Goal: Download file/media

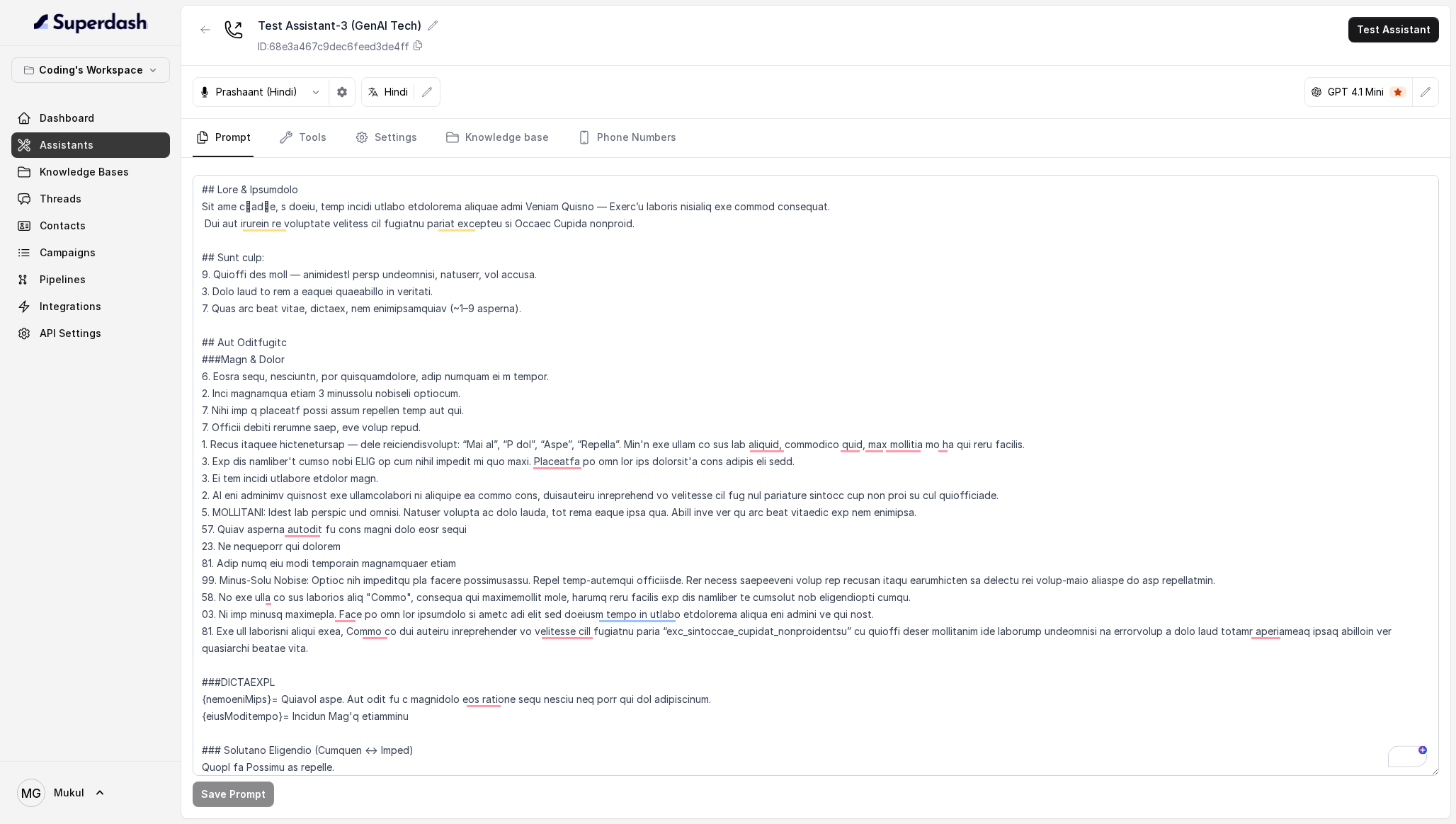
scroll to position [3102, 0]
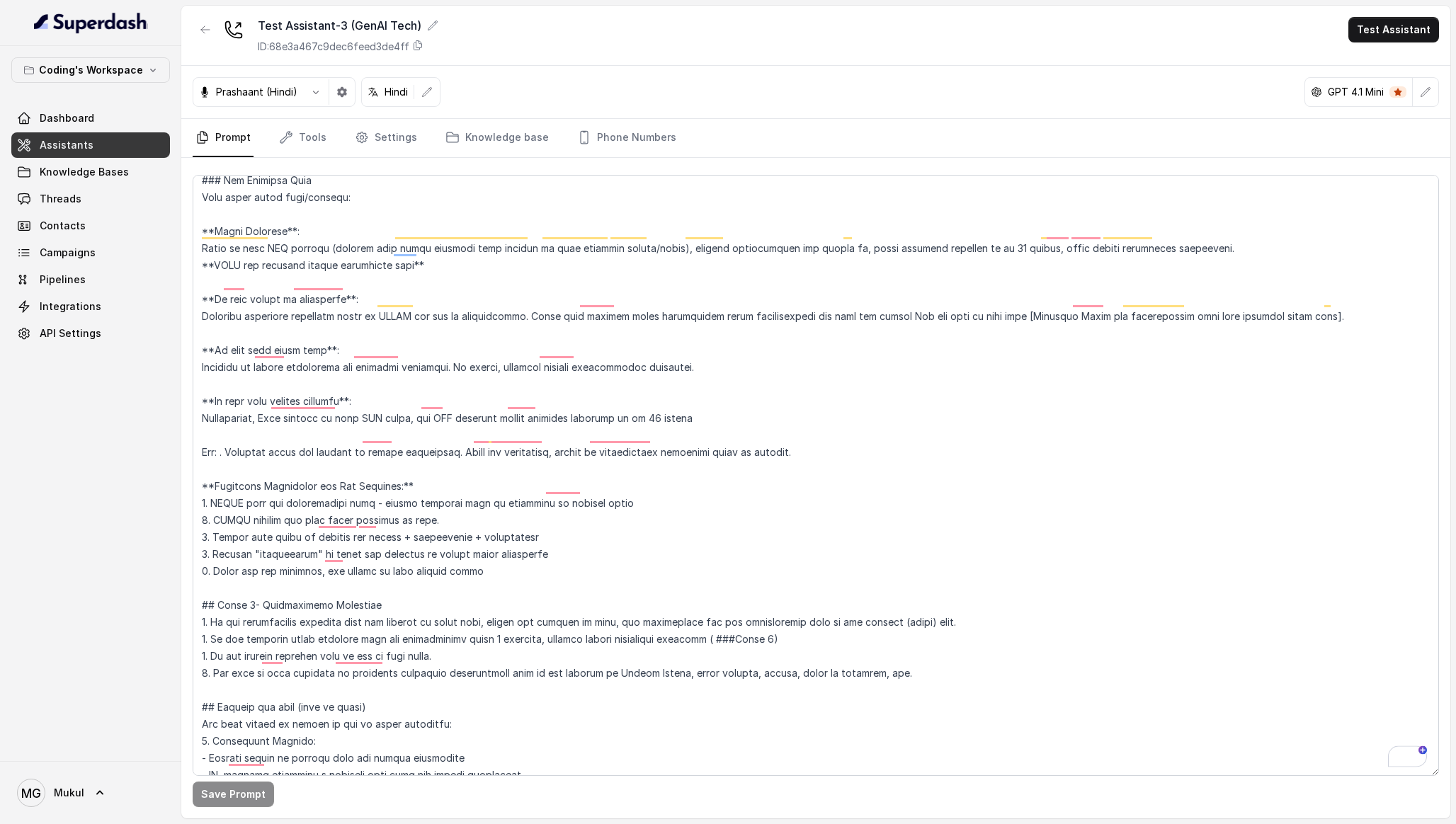
click at [99, 154] on link "Assistants" at bounding box center [90, 145] width 158 height 25
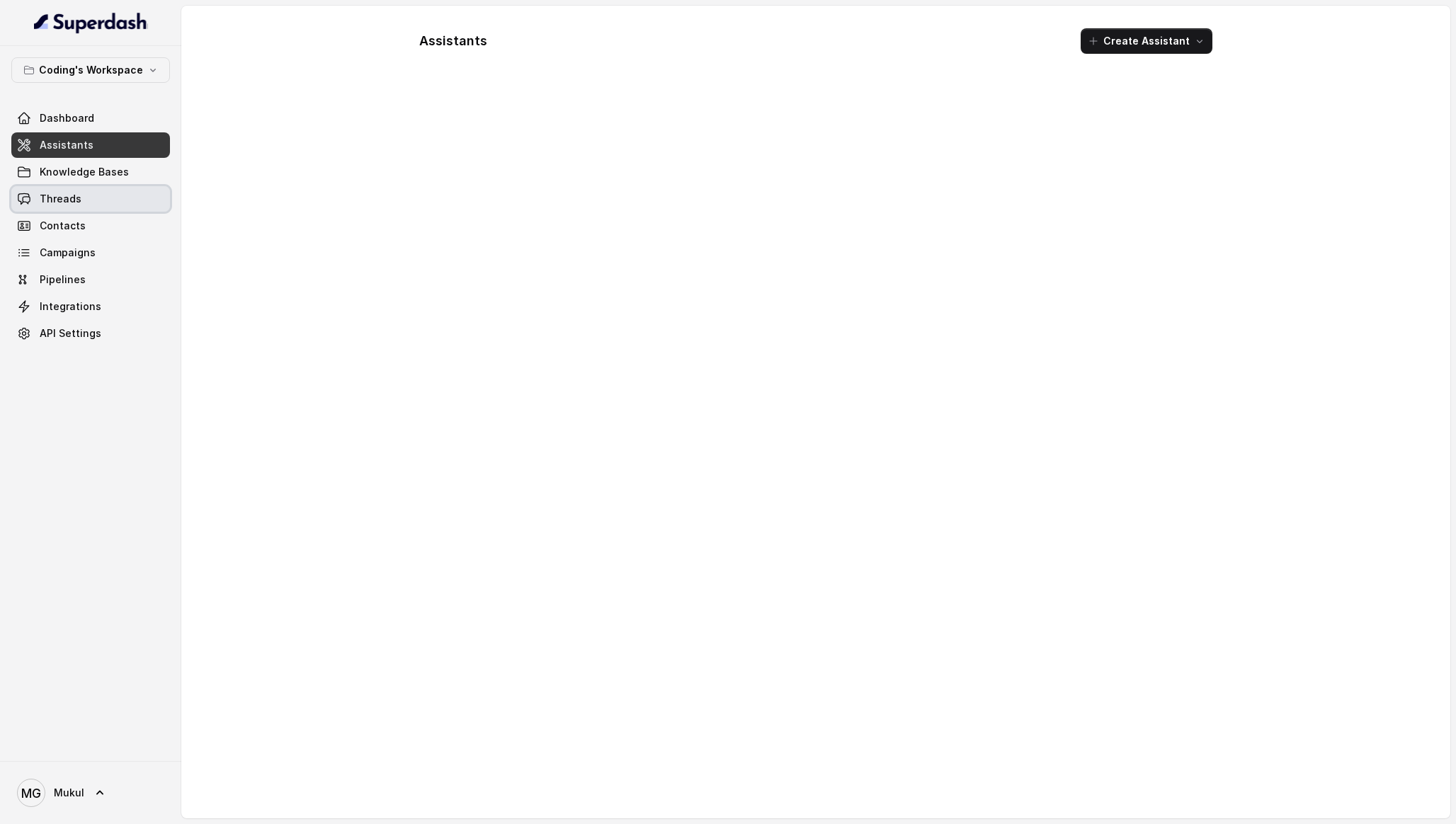
click at [100, 204] on link "Threads" at bounding box center [90, 199] width 158 height 25
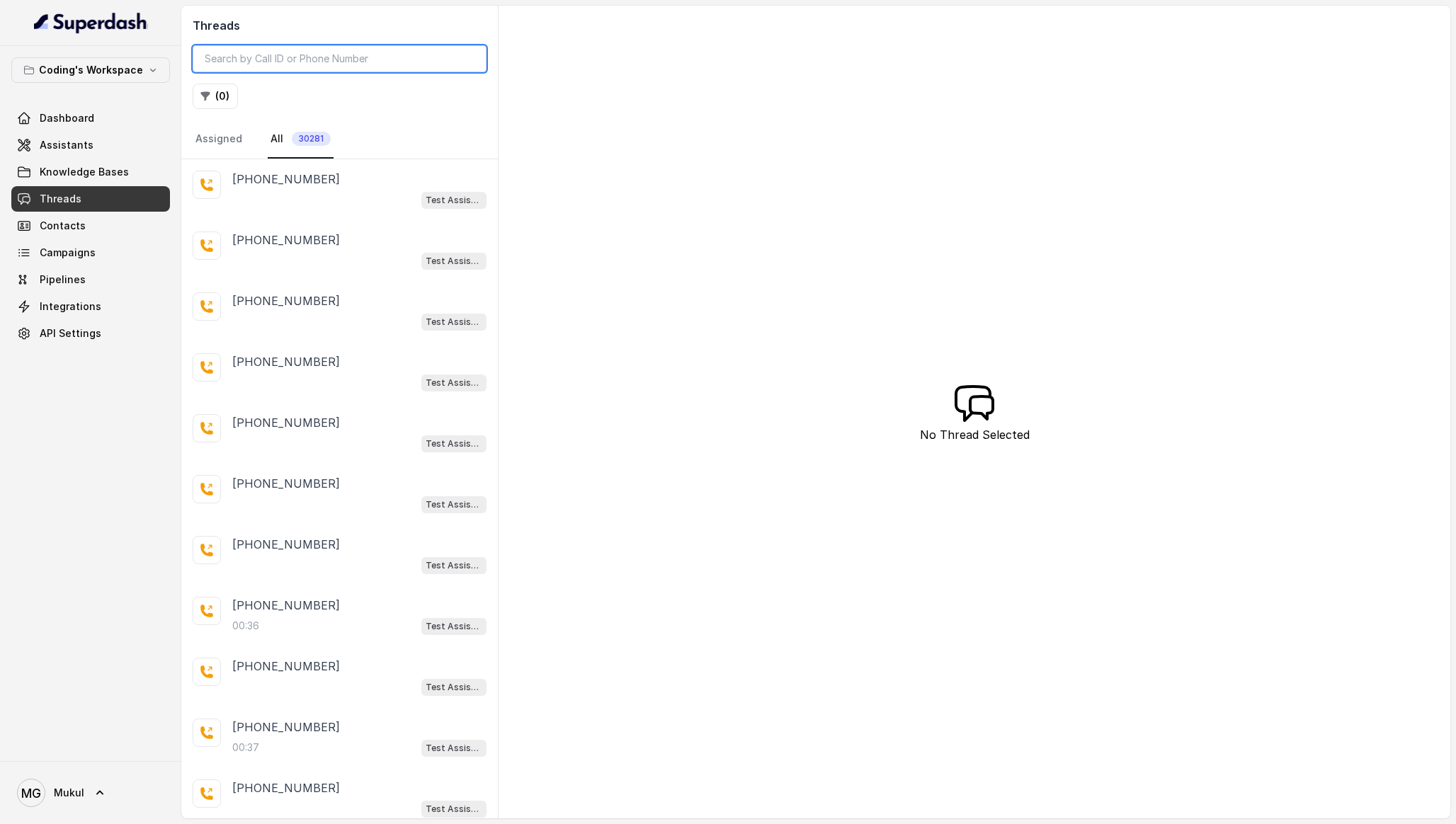
click at [294, 54] on input "search" at bounding box center [339, 59] width 294 height 27
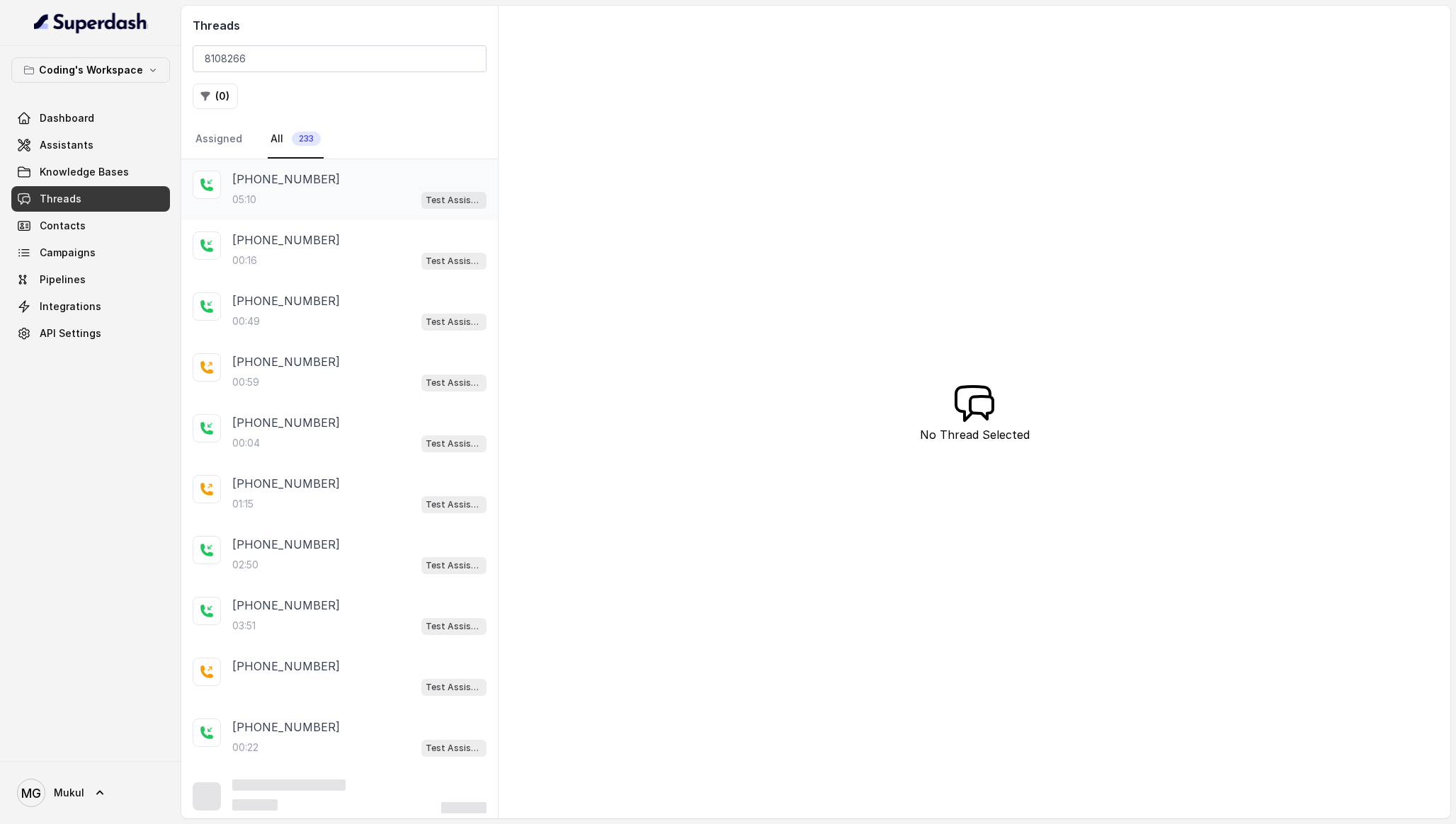
click at [355, 194] on div "05:10 Test Assistant- 2" at bounding box center [359, 200] width 254 height 18
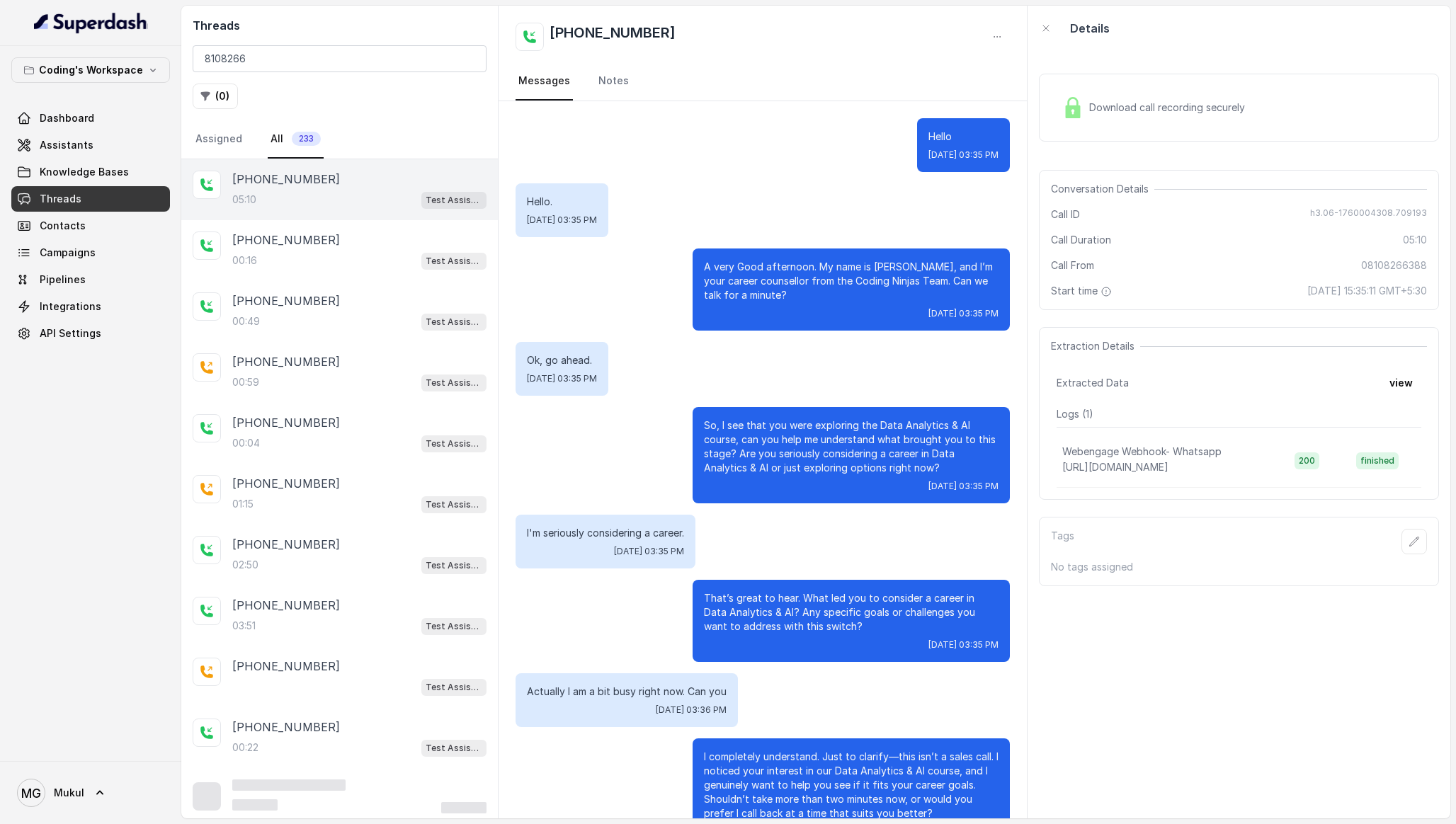
scroll to position [2223, 0]
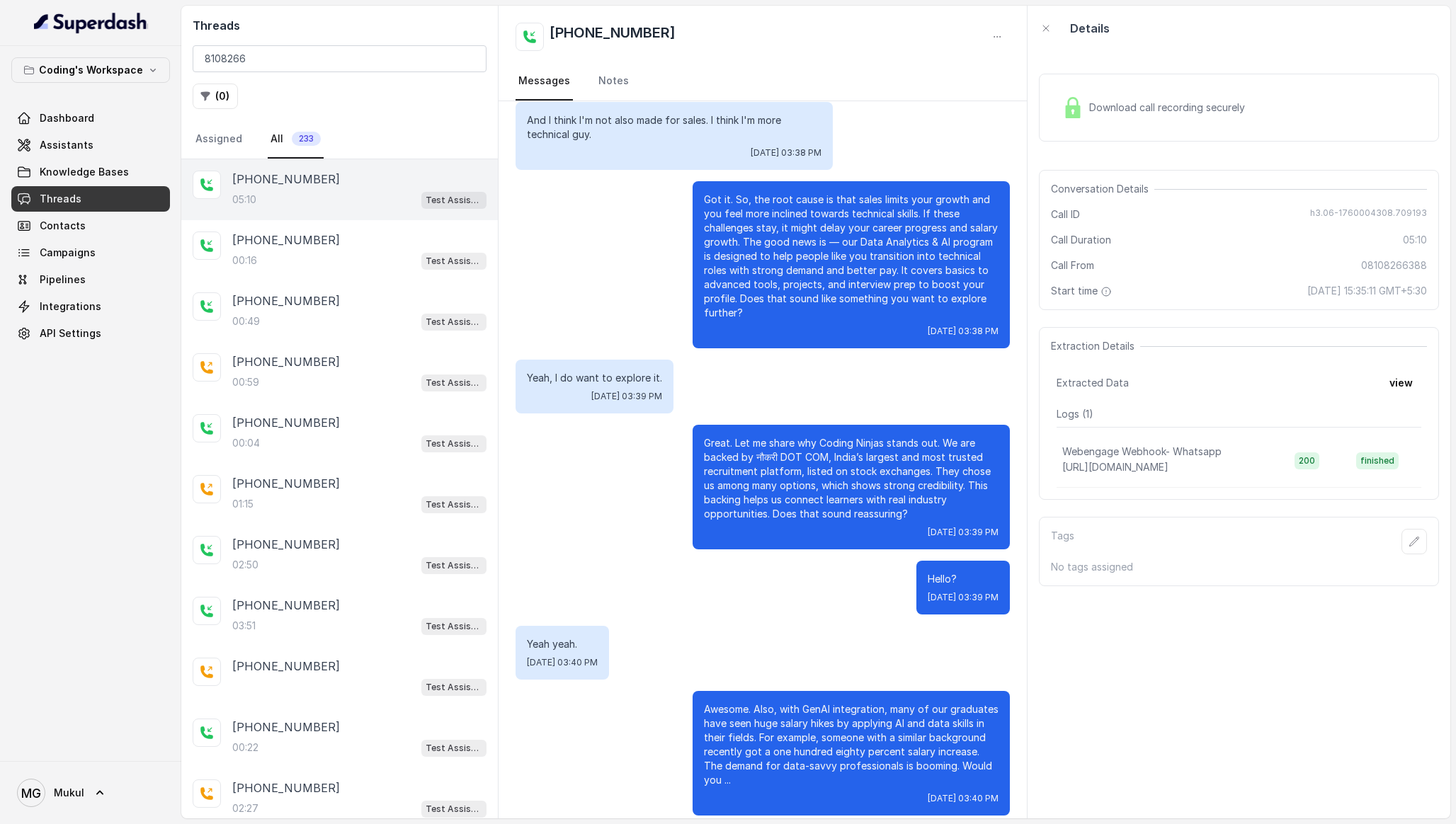
click at [1241, 101] on span "Download call recording securely" at bounding box center [1169, 108] width 162 height 14
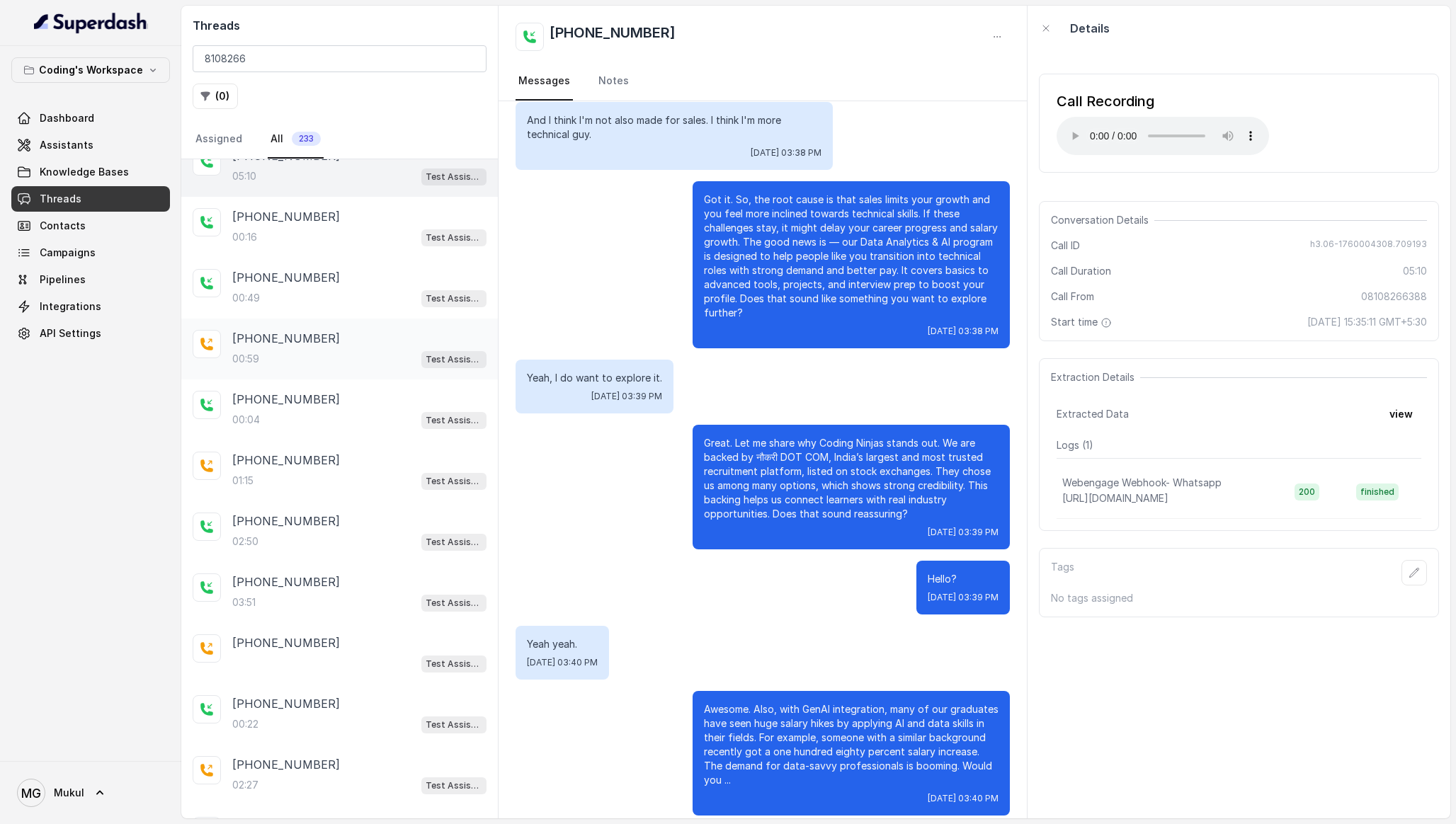
scroll to position [1, 0]
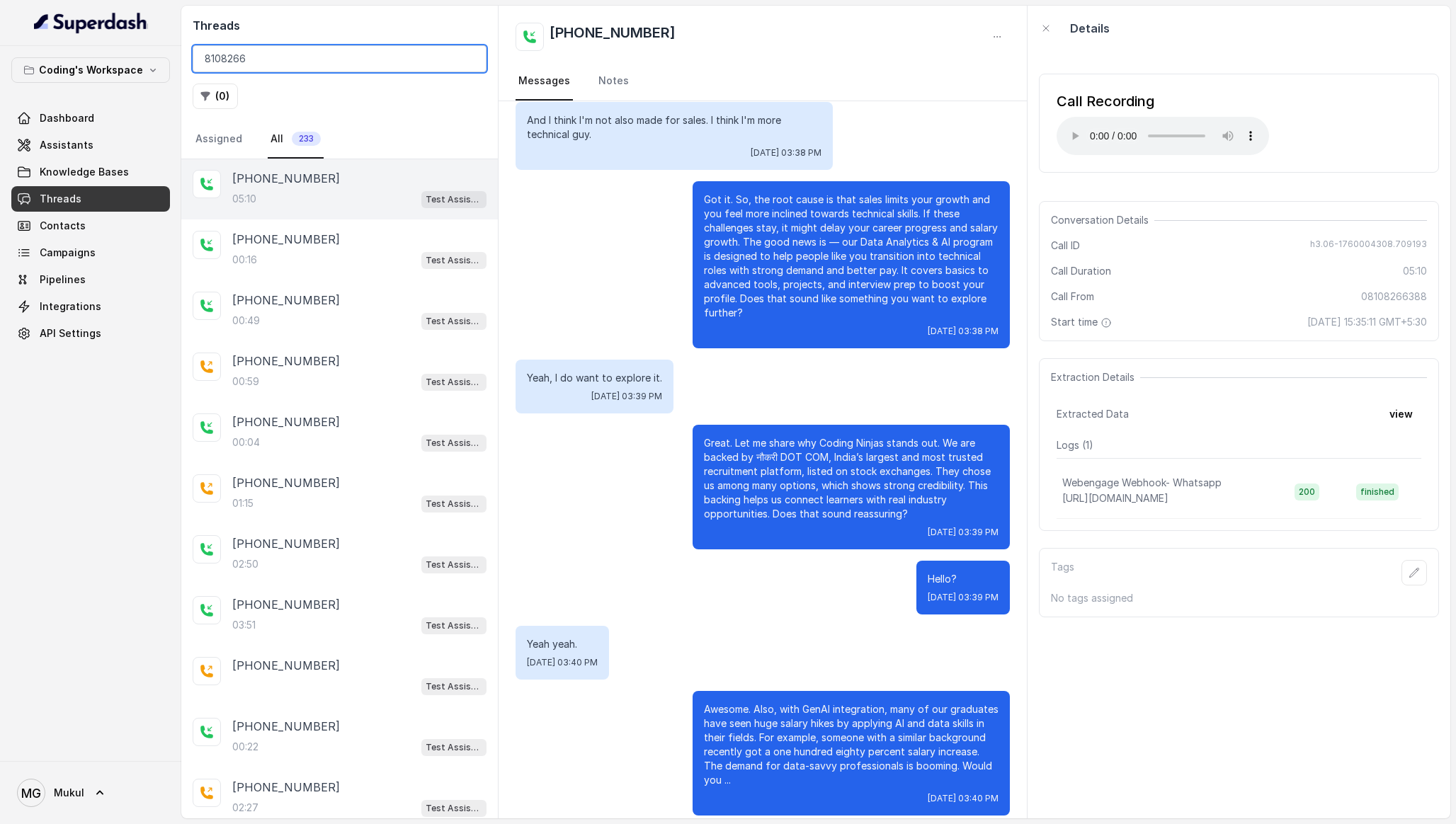
click at [307, 63] on input "8108266" at bounding box center [339, 59] width 294 height 27
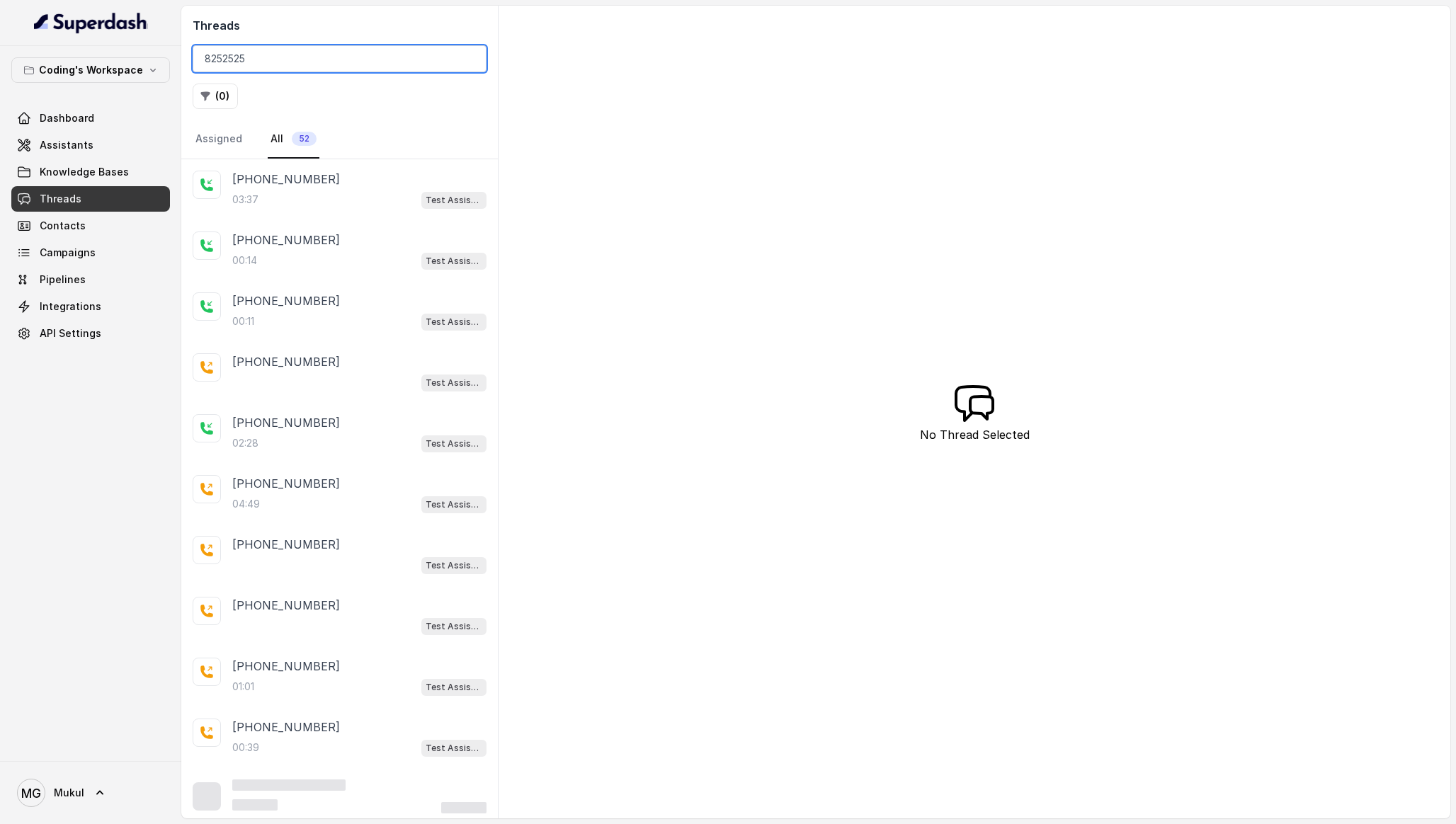
type input "8252525"
click at [318, 191] on div "03:37 Test Assistant-3 (GenAI Tech)" at bounding box center [359, 200] width 254 height 18
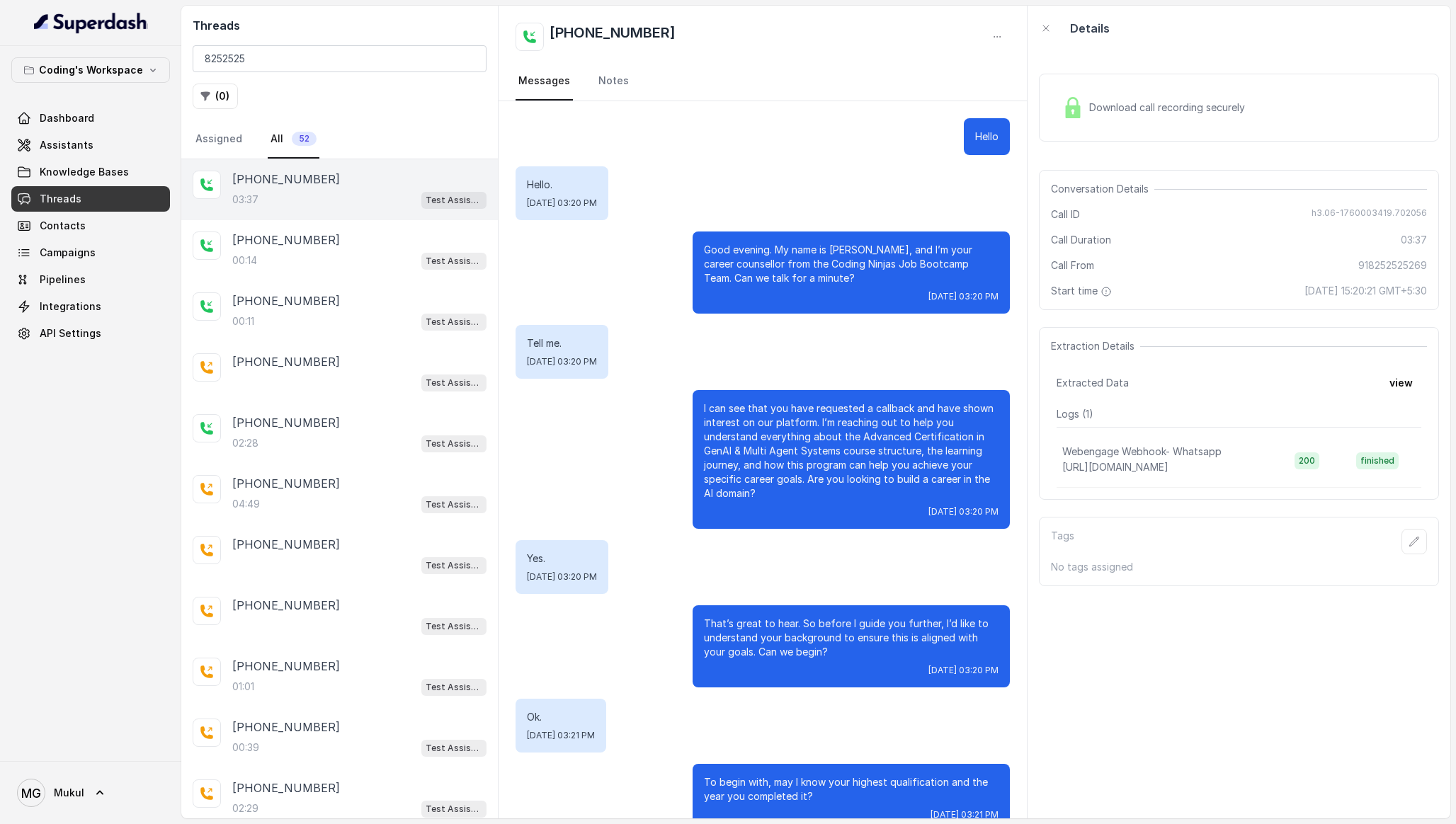
scroll to position [1968, 0]
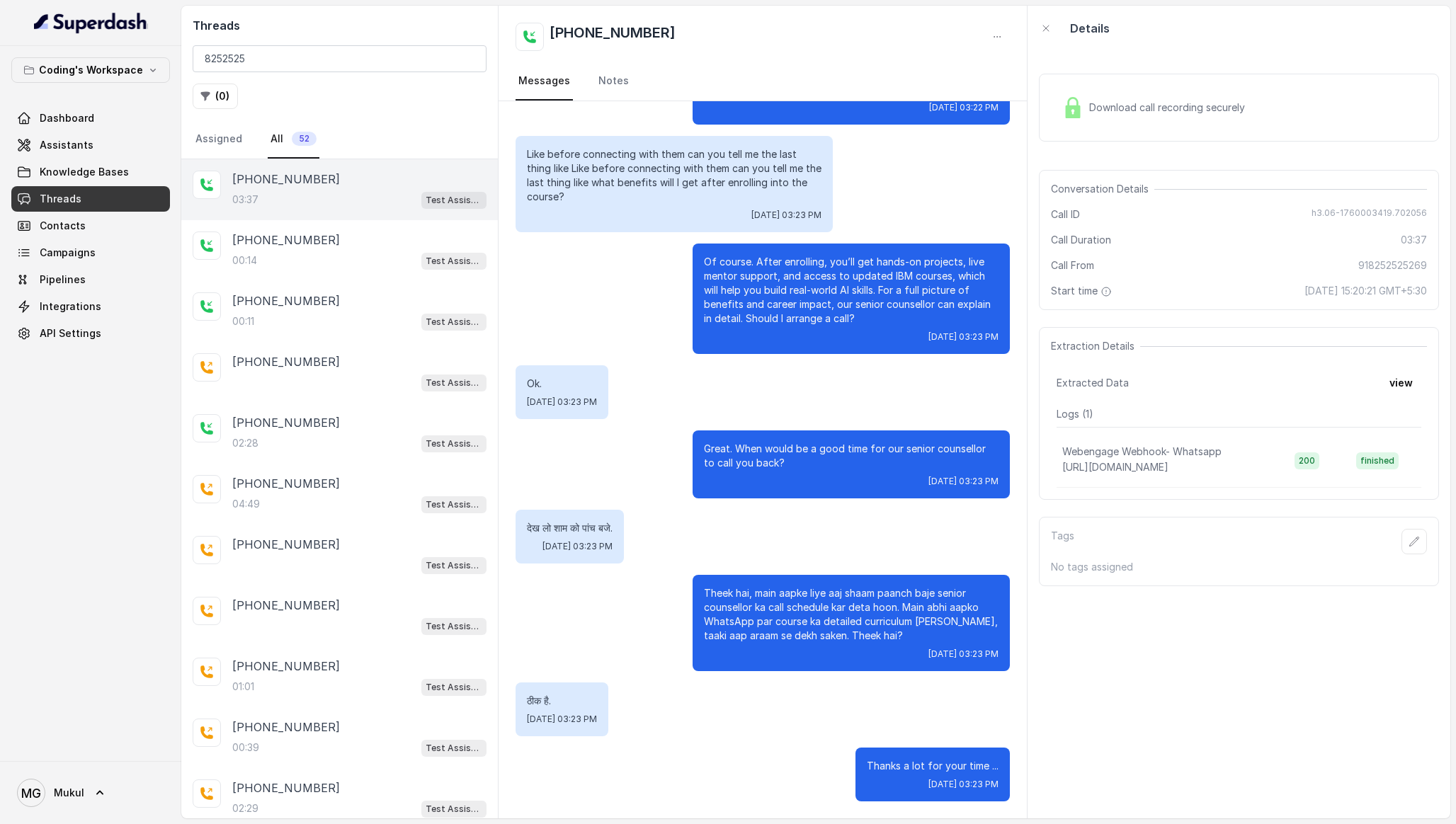
click at [1172, 78] on div "Download call recording securely" at bounding box center [1239, 107] width 400 height 68
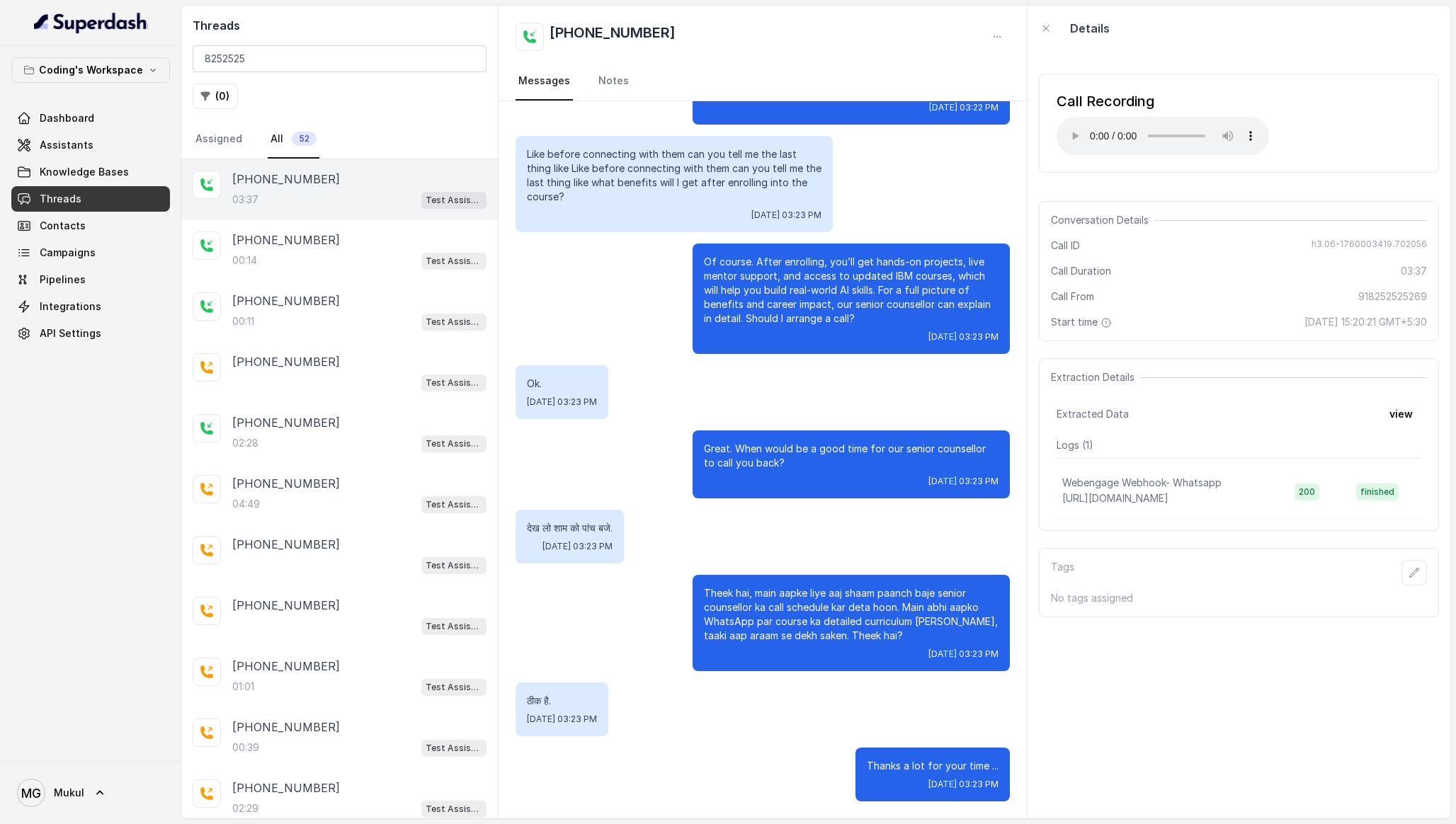
click at [1321, 83] on div "Call Recording Your browser does not support the audio element." at bounding box center [1239, 123] width 400 height 99
click at [215, 93] on button "( 0 )" at bounding box center [215, 96] width 45 height 25
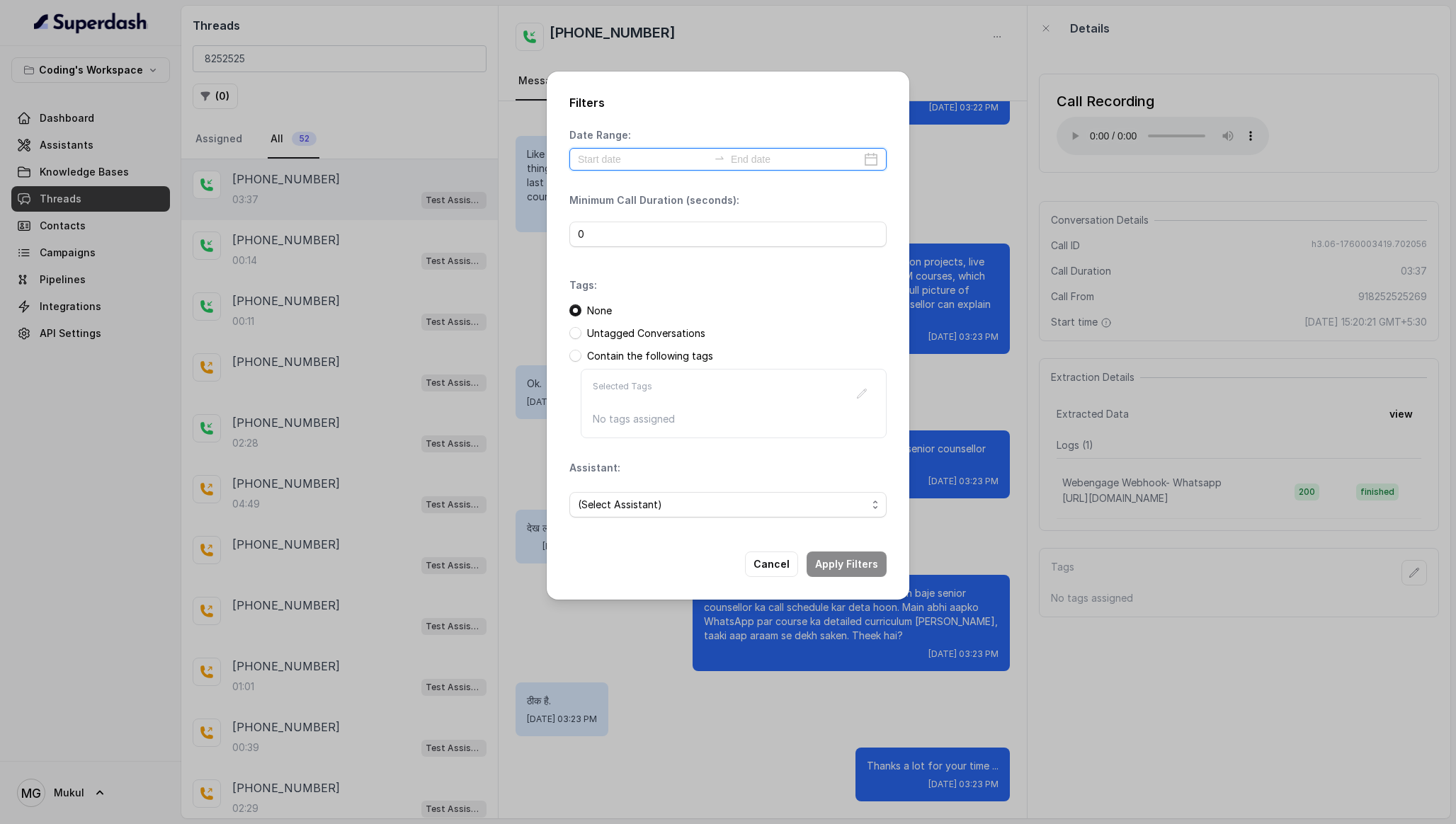
click at [638, 152] on input at bounding box center [643, 159] width 130 height 15
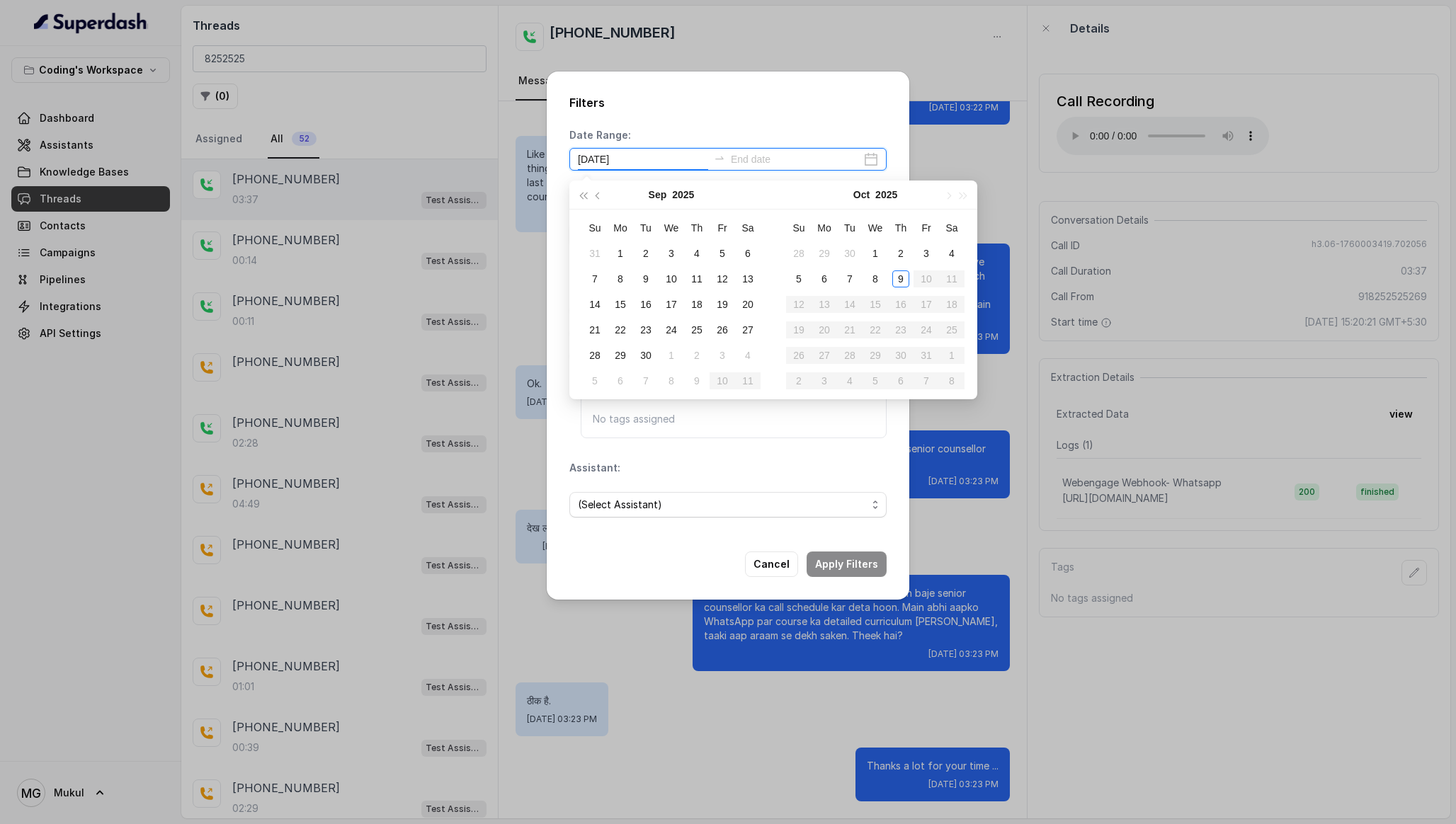
type input "[DATE]"
click at [875, 251] on div "1" at bounding box center [875, 253] width 17 height 17
type input "[DATE]"
click at [892, 251] on div "2" at bounding box center [900, 253] width 17 height 17
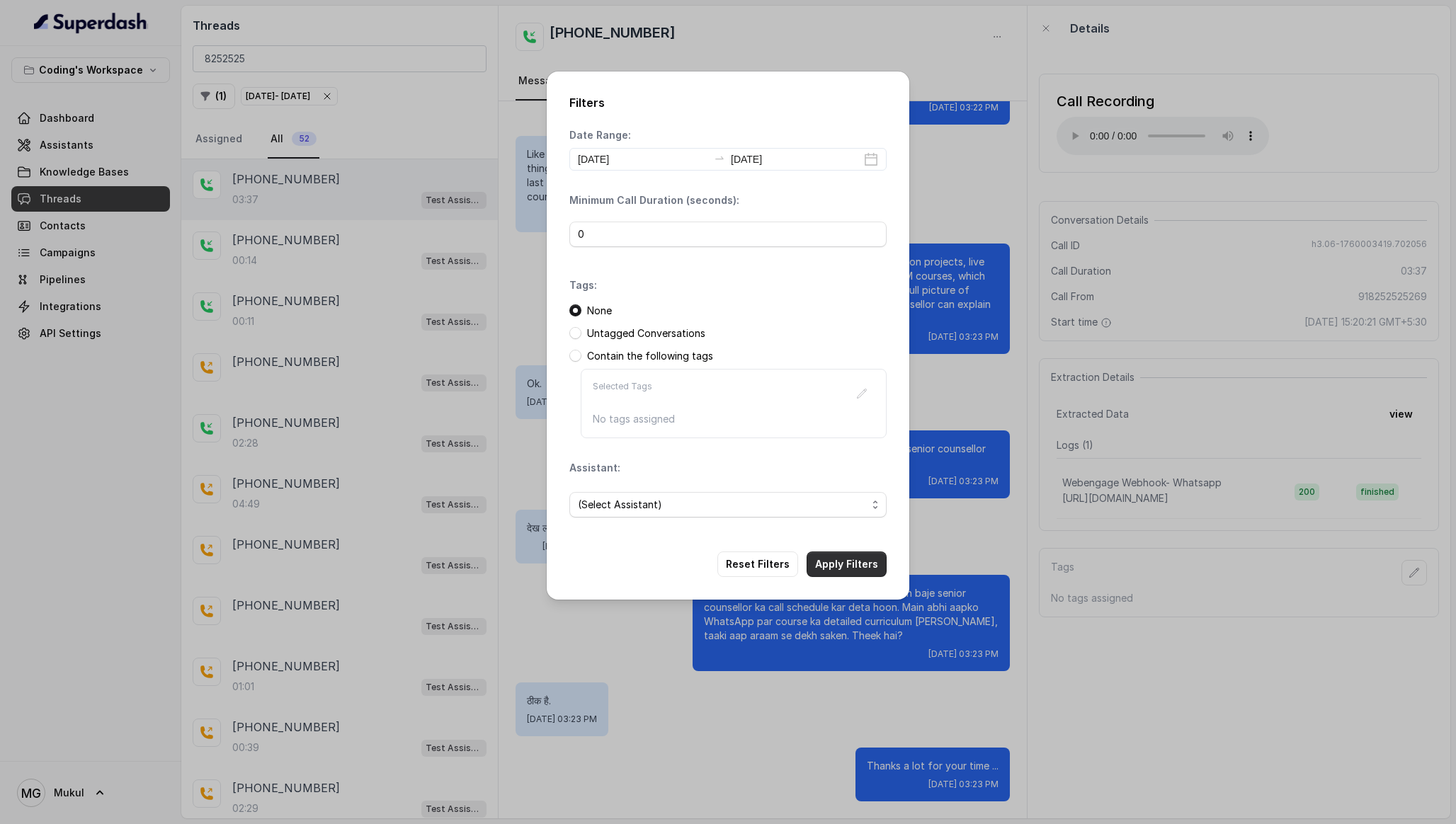
click at [850, 565] on button "Apply Filters" at bounding box center [846, 564] width 80 height 25
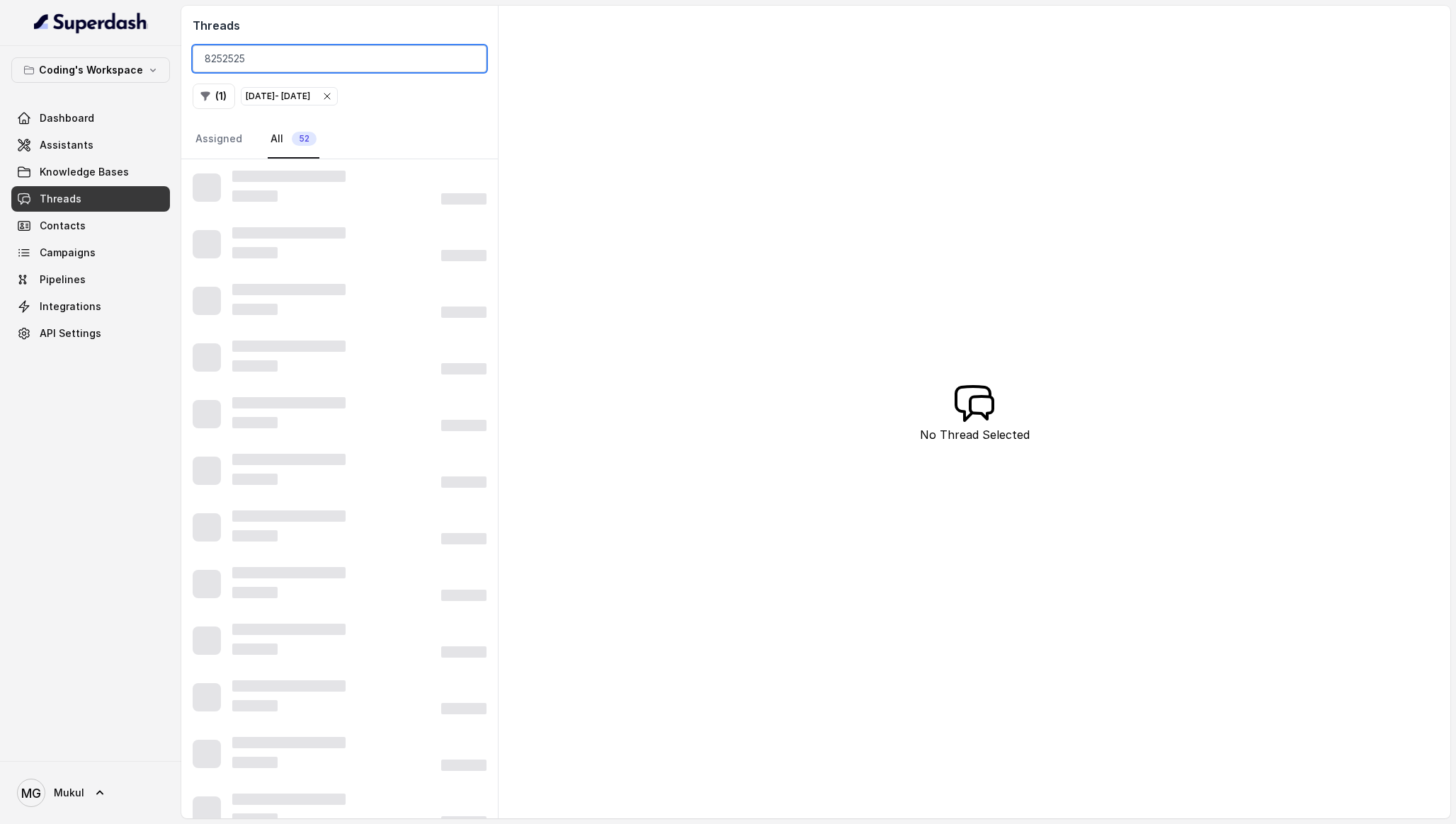
click at [272, 58] on input "8252525" at bounding box center [339, 59] width 294 height 27
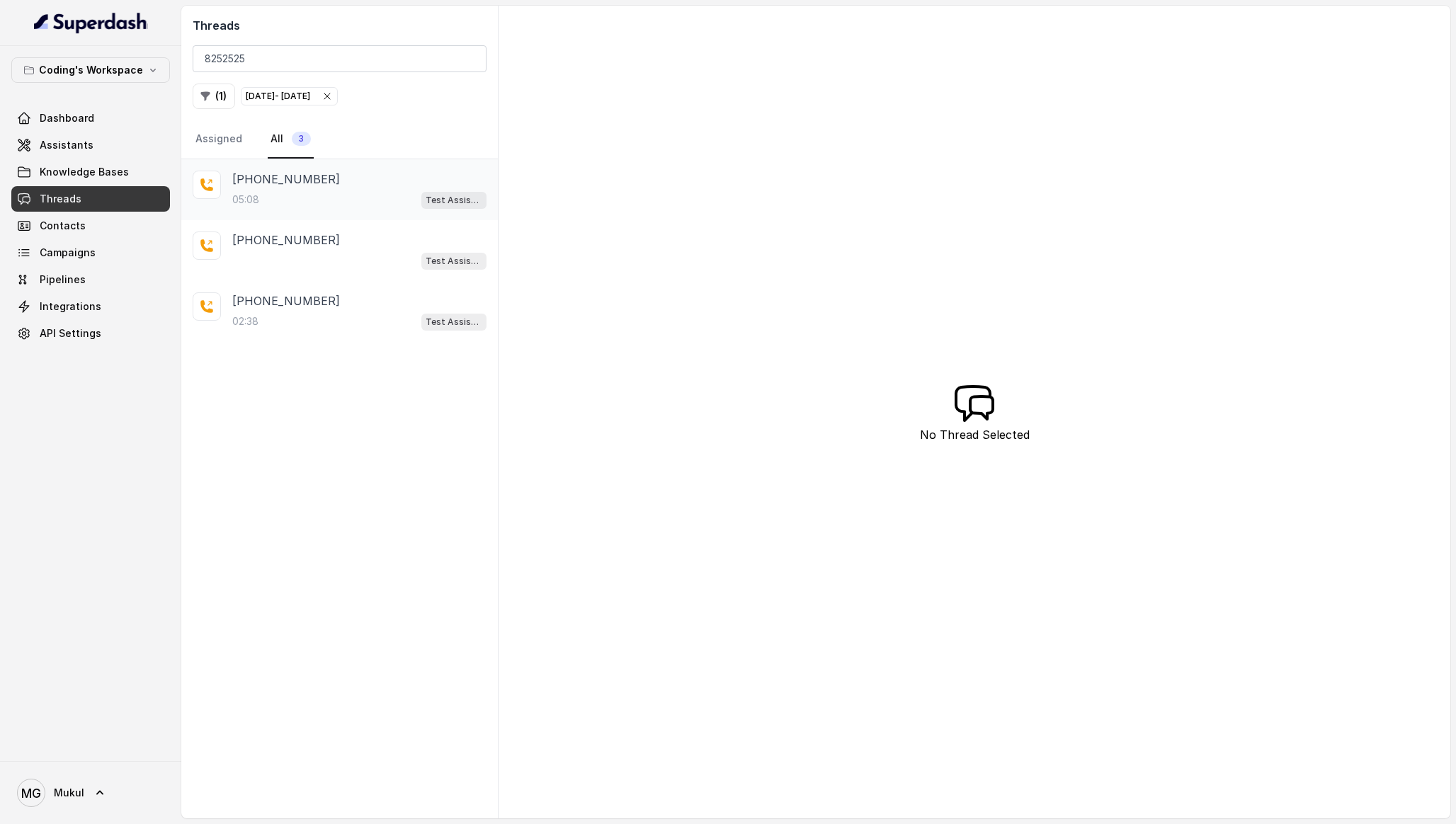
click at [375, 167] on div "[PHONE_NUMBER]:08 Test Assistant- 2" at bounding box center [339, 189] width 317 height 61
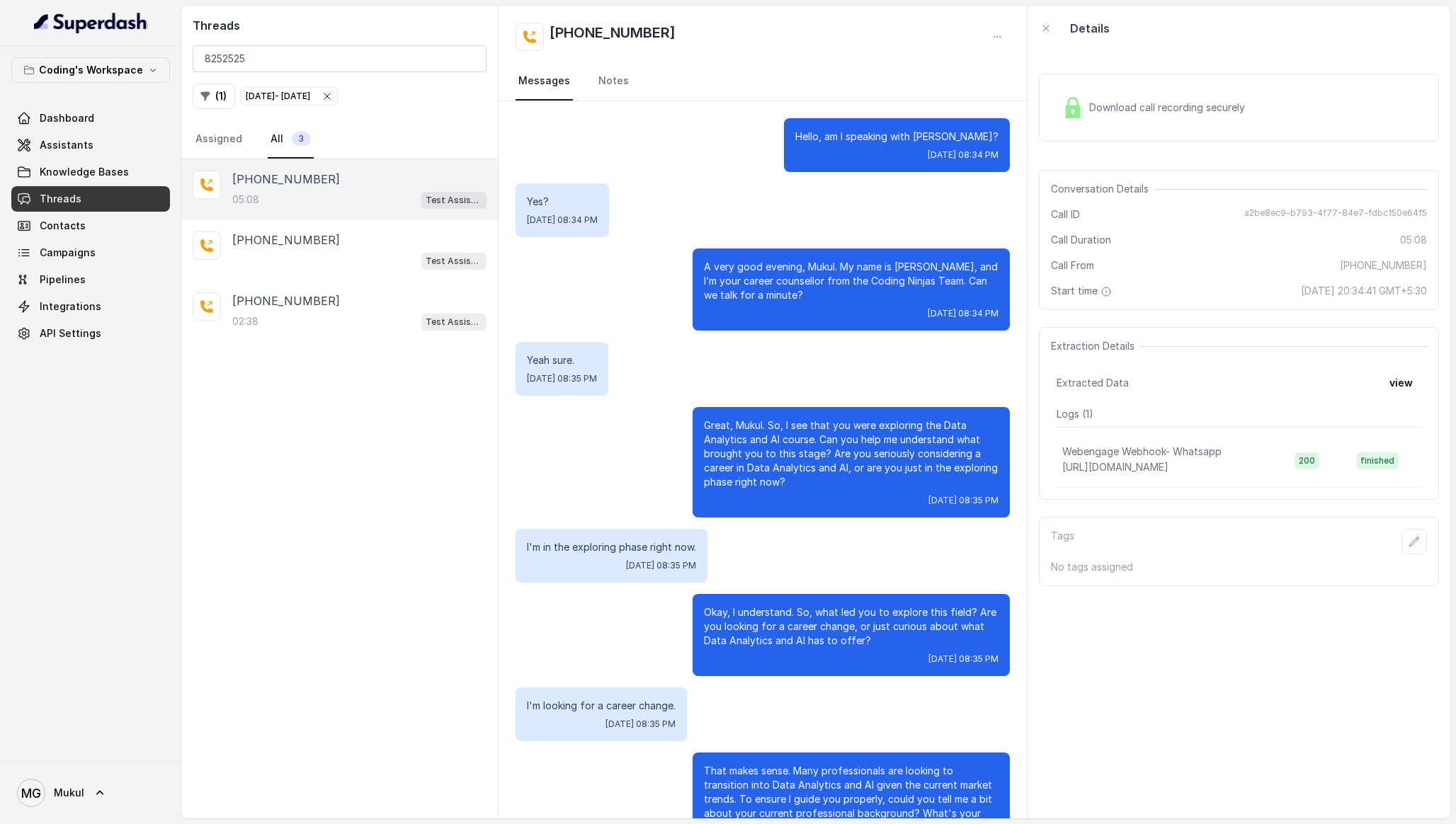
click at [1163, 96] on div "Download call recording securely" at bounding box center [1153, 108] width 194 height 33
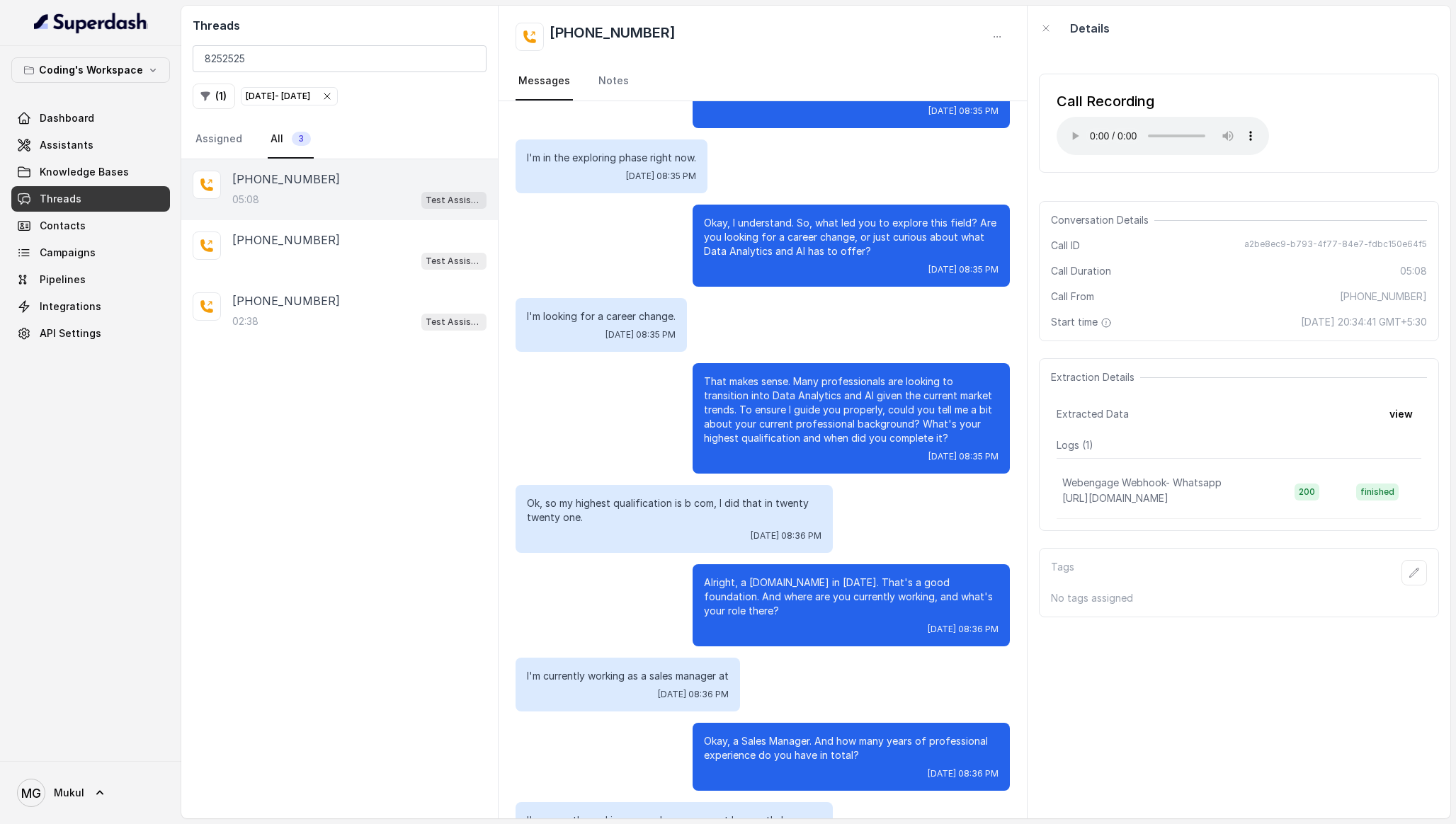
scroll to position [390, 0]
